Goal: Information Seeking & Learning: Understand process/instructions

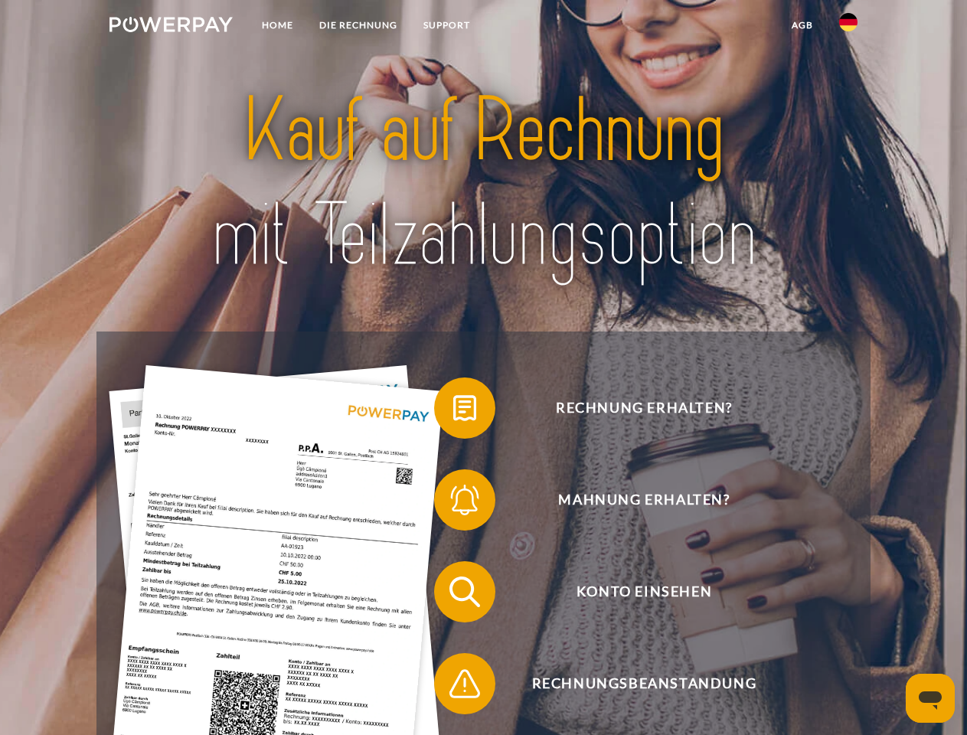
click at [171, 27] on img at bounding box center [171, 24] width 123 height 15
click at [849, 27] on img at bounding box center [848, 22] width 18 height 18
click at [802, 25] on link "agb" at bounding box center [802, 25] width 47 height 28
click at [453, 411] on span at bounding box center [442, 408] width 77 height 77
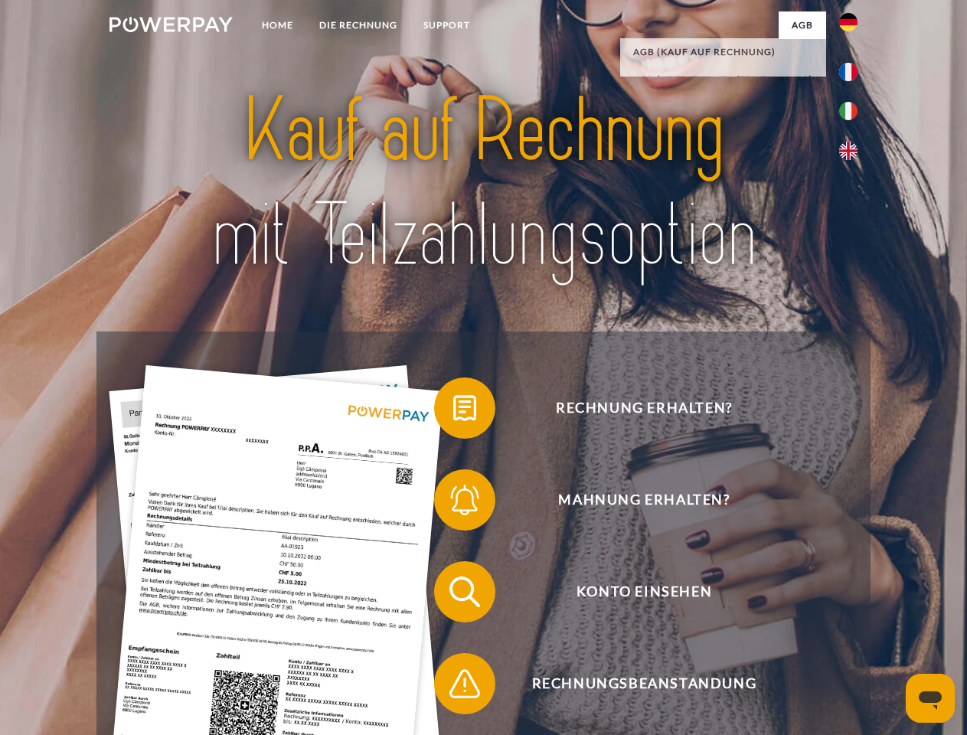
click at [453, 503] on span at bounding box center [442, 500] width 77 height 77
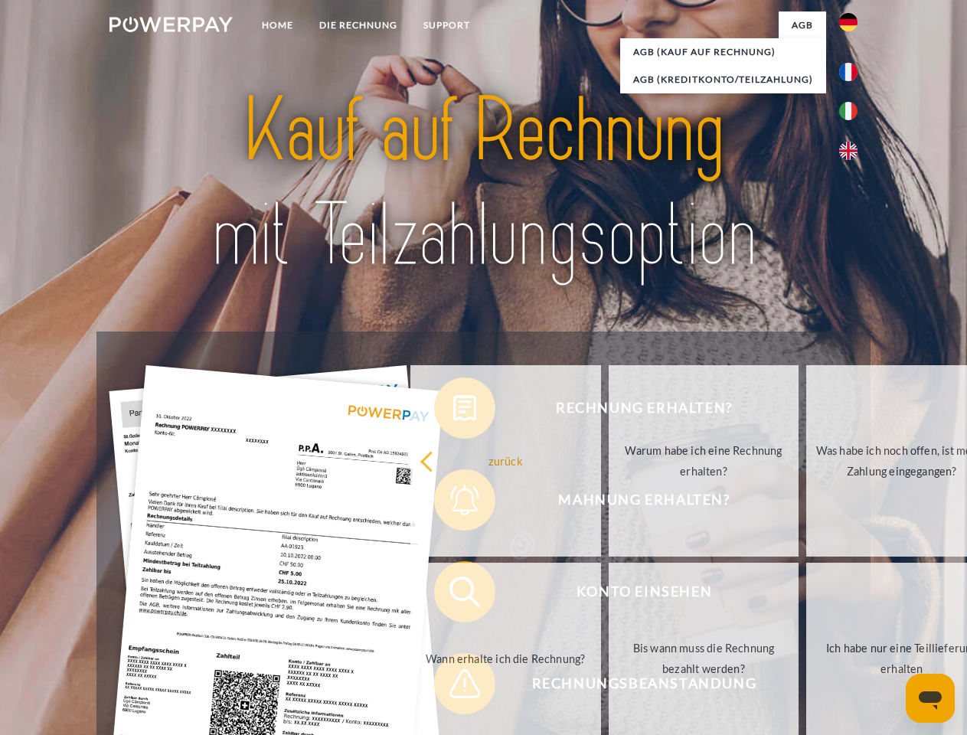
click at [609, 595] on link "Bis wann muss die Rechnung bezahlt werden?" at bounding box center [704, 658] width 191 height 191
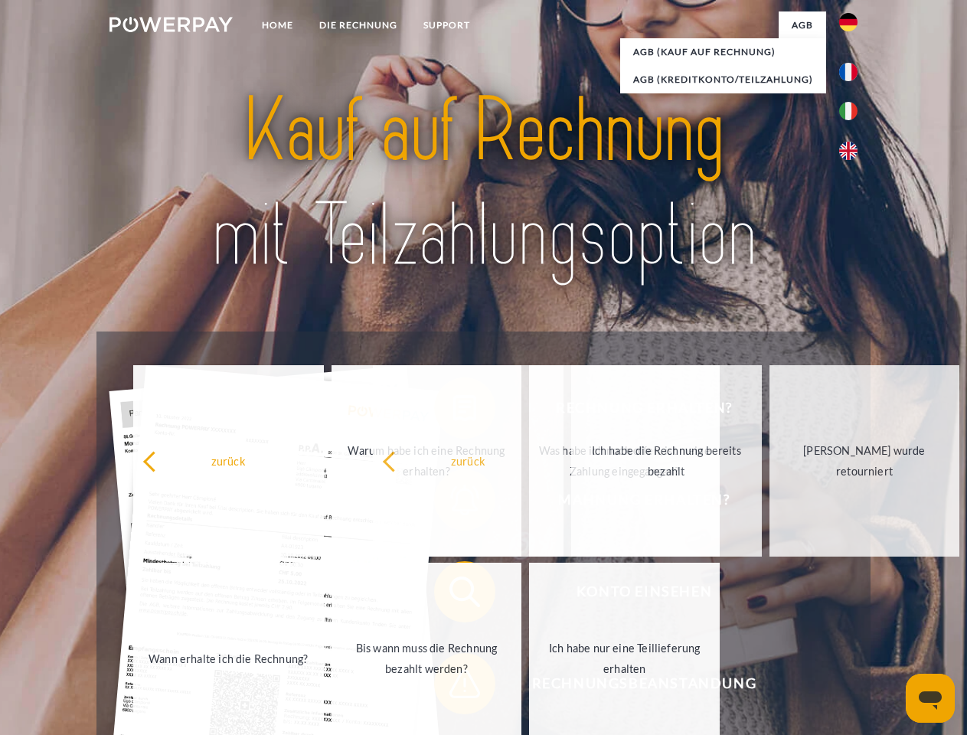
click at [453, 687] on span at bounding box center [442, 684] width 77 height 77
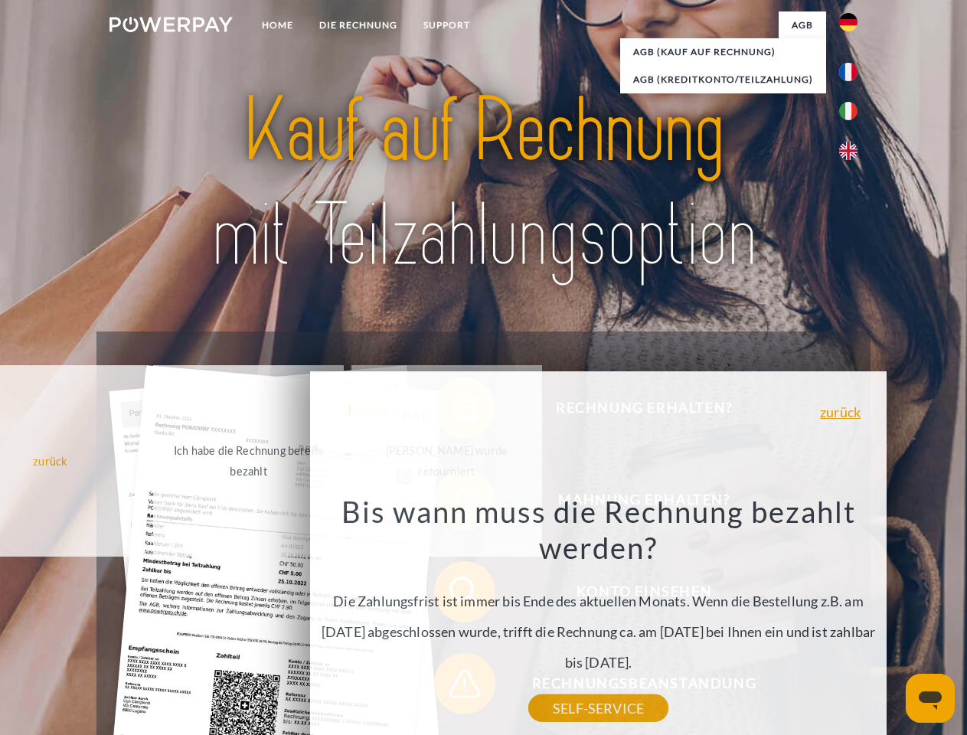
click at [930, 698] on icon "Messaging-Fenster öffnen" at bounding box center [930, 701] width 23 height 18
